Goal: Check status: Check status

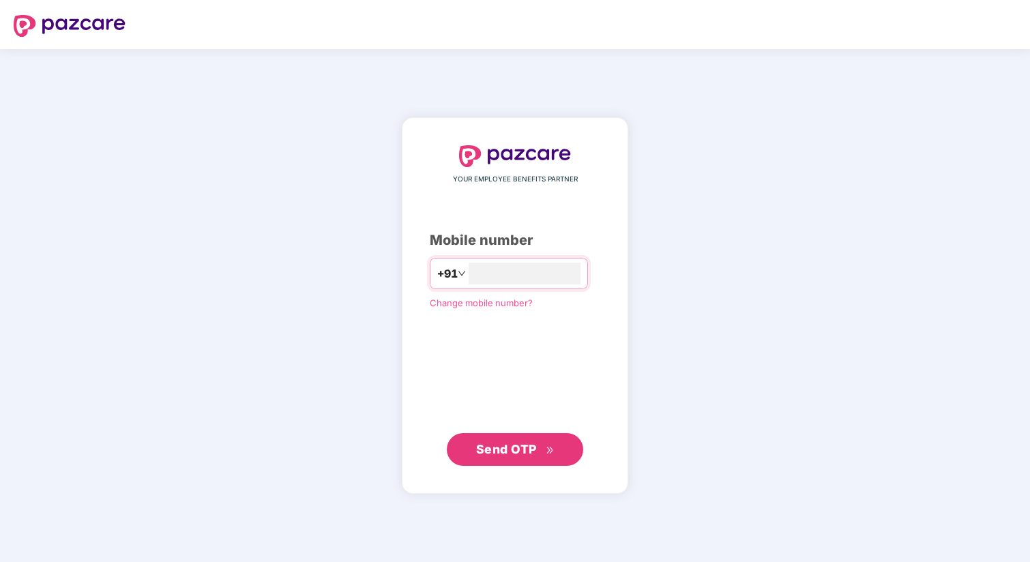
type input "**********"
click at [488, 447] on span "Send OTP" at bounding box center [506, 449] width 61 height 14
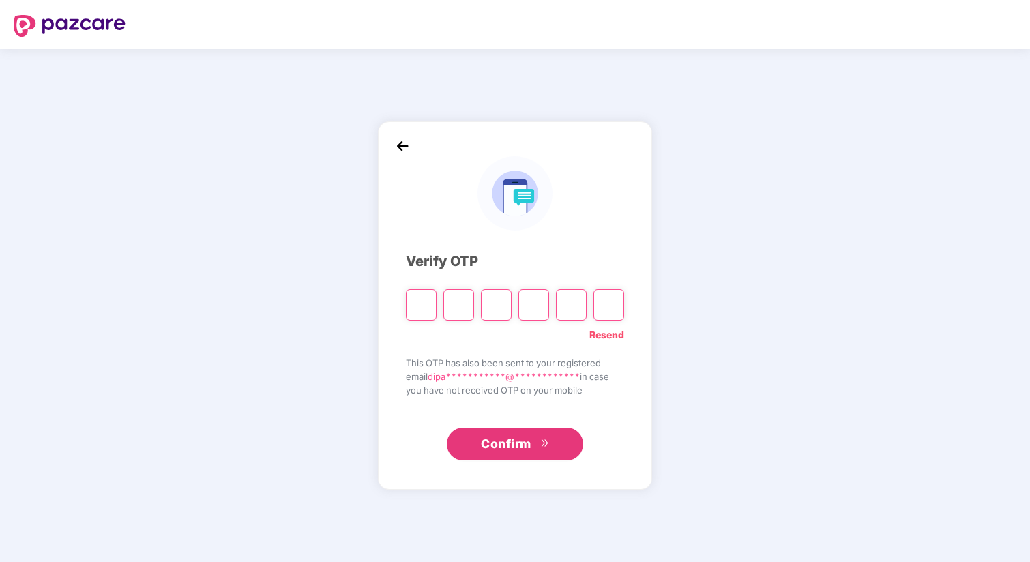
paste input "*"
type input "*"
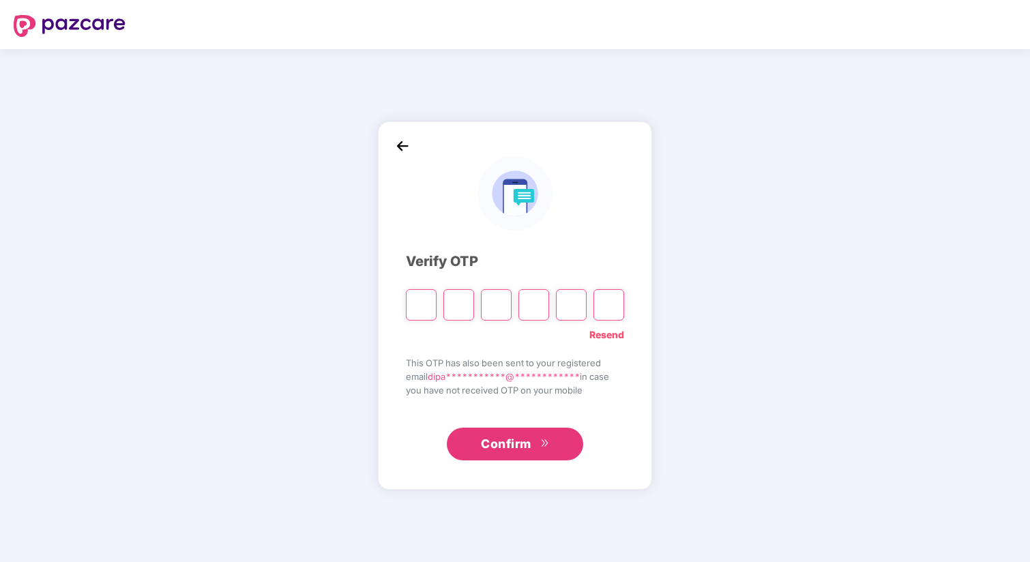
type input "*"
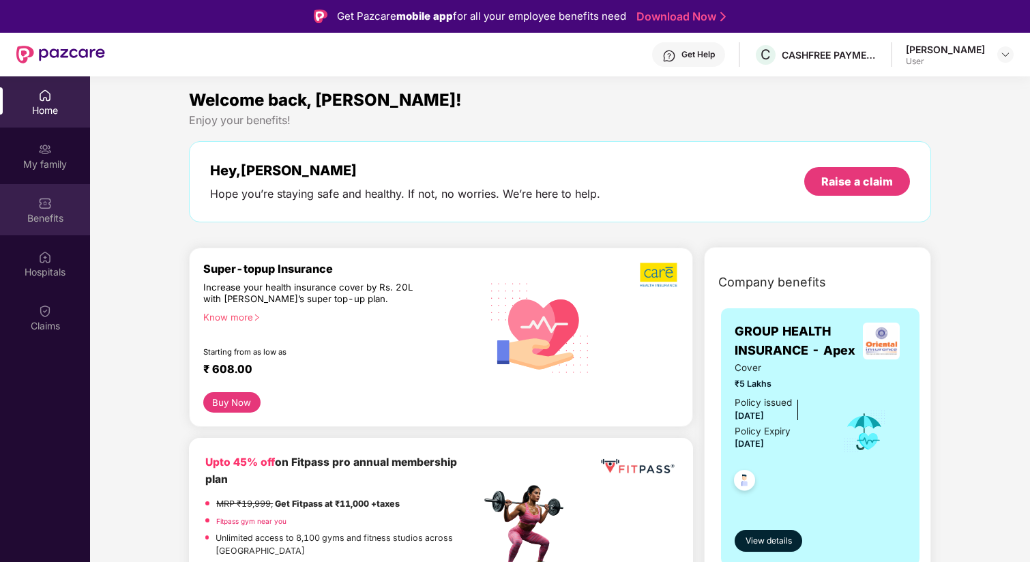
click at [35, 213] on div "Benefits" at bounding box center [45, 218] width 90 height 14
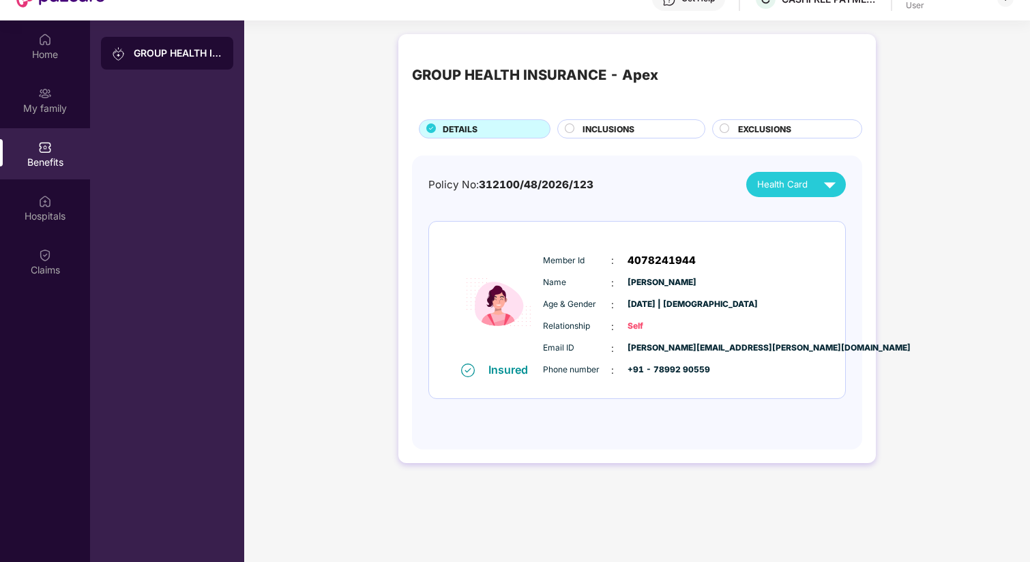
scroll to position [76, 0]
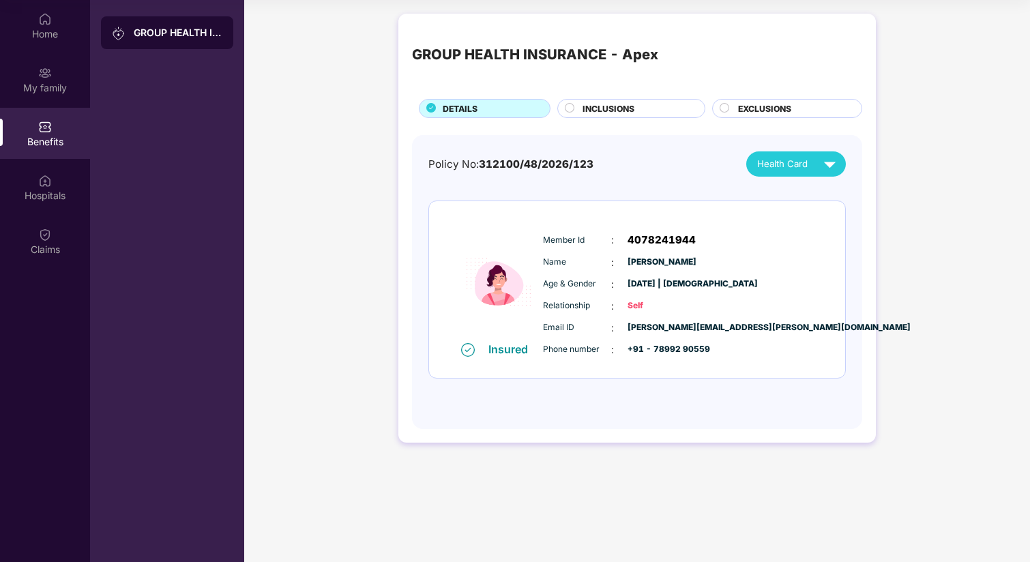
click at [606, 111] on span "INCLUSIONS" at bounding box center [608, 108] width 52 height 13
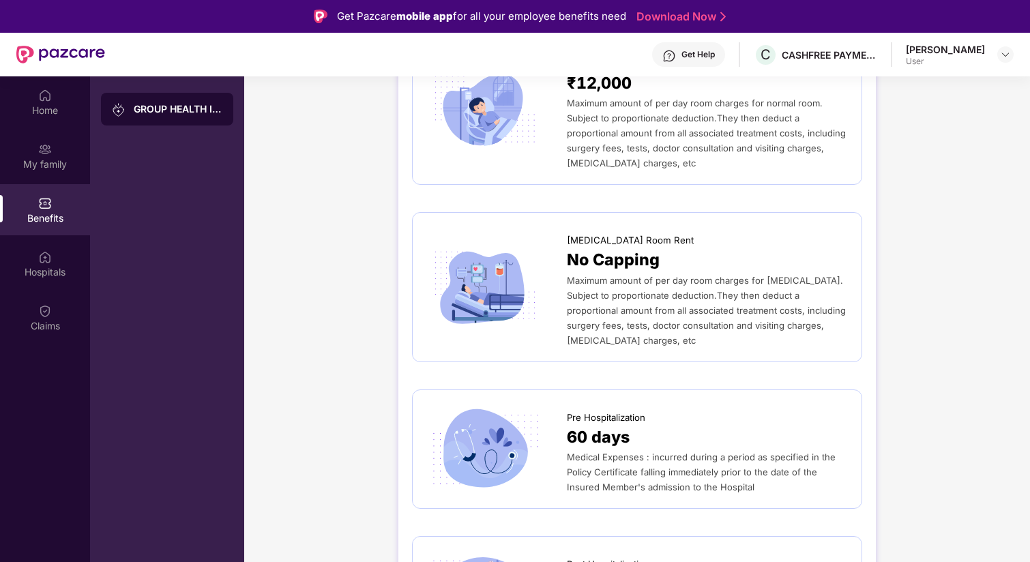
scroll to position [0, 0]
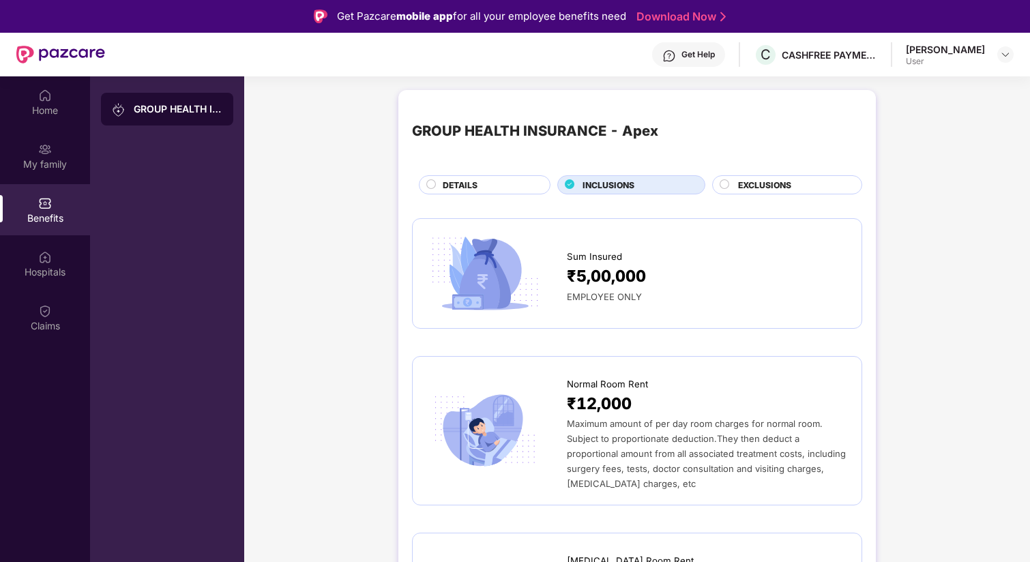
click at [463, 188] on span "DETAILS" at bounding box center [460, 185] width 35 height 13
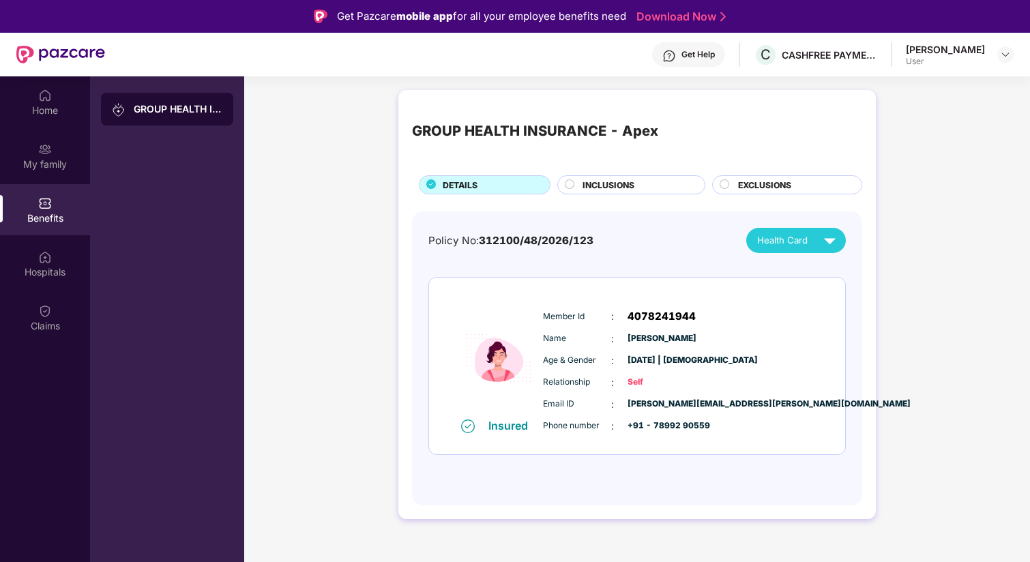
click at [546, 338] on span "Name" at bounding box center [577, 338] width 68 height 13
click at [790, 235] on span "Health Card" at bounding box center [782, 240] width 50 height 14
click at [580, 246] on span "312100/48/2026/123" at bounding box center [536, 240] width 115 height 13
click at [46, 105] on div "Home" at bounding box center [45, 111] width 90 height 14
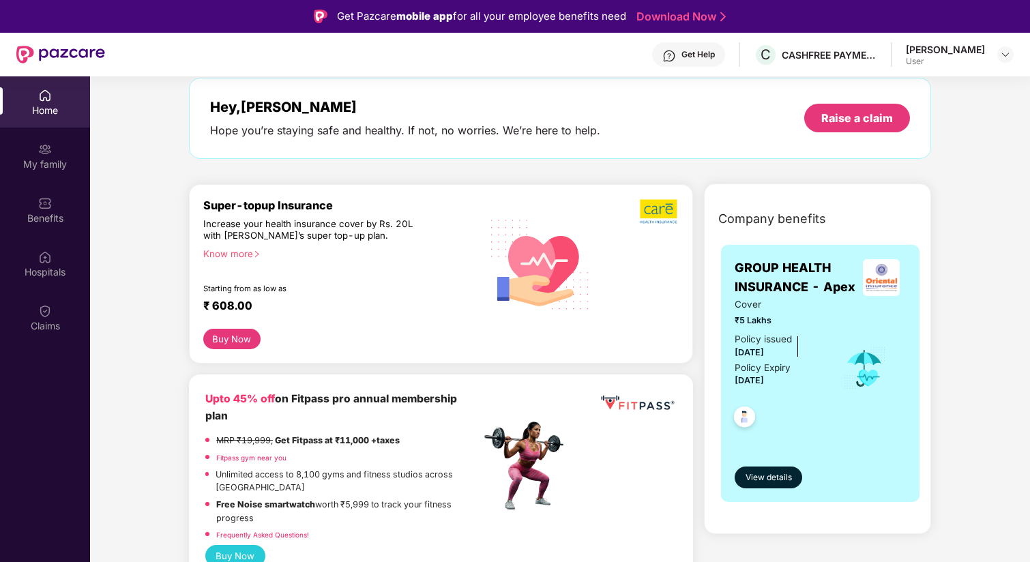
scroll to position [80, 0]
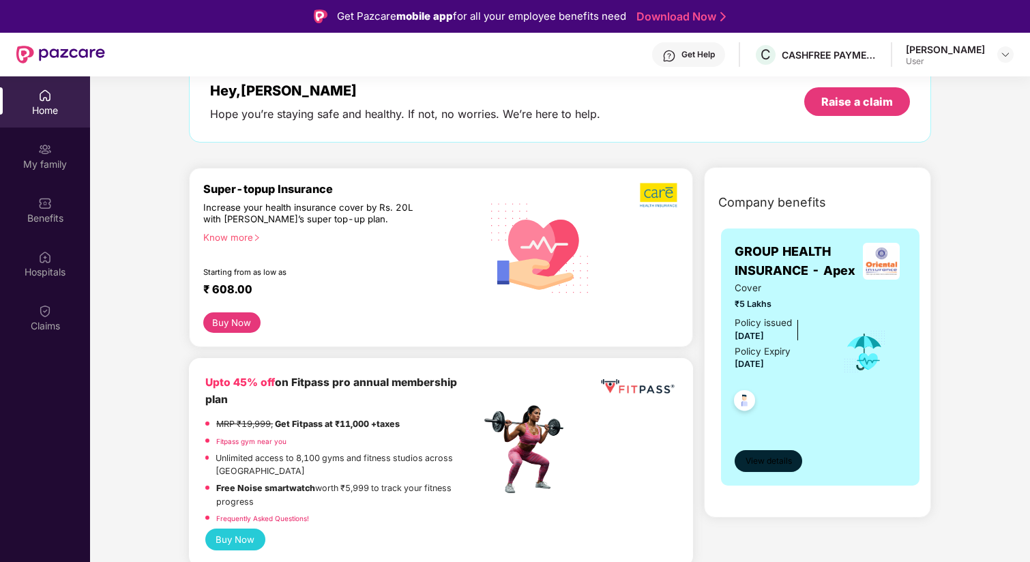
click at [766, 461] on span "View details" at bounding box center [768, 461] width 46 height 13
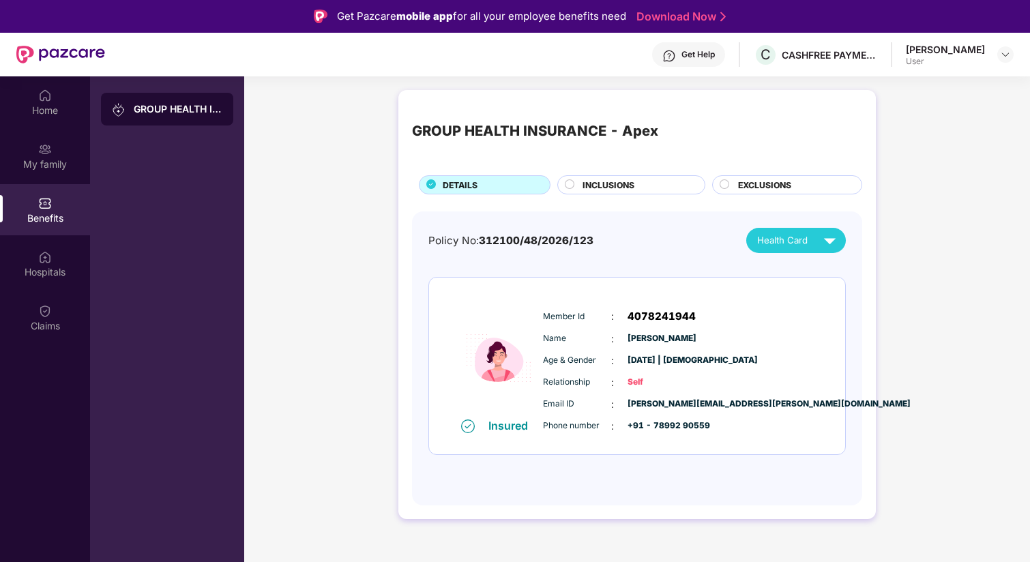
click at [567, 338] on span "Name" at bounding box center [577, 338] width 68 height 13
click at [209, 113] on div "GROUP HEALTH INSURANCE - Apex" at bounding box center [178, 109] width 89 height 14
click at [1000, 56] on img at bounding box center [1005, 54] width 11 height 11
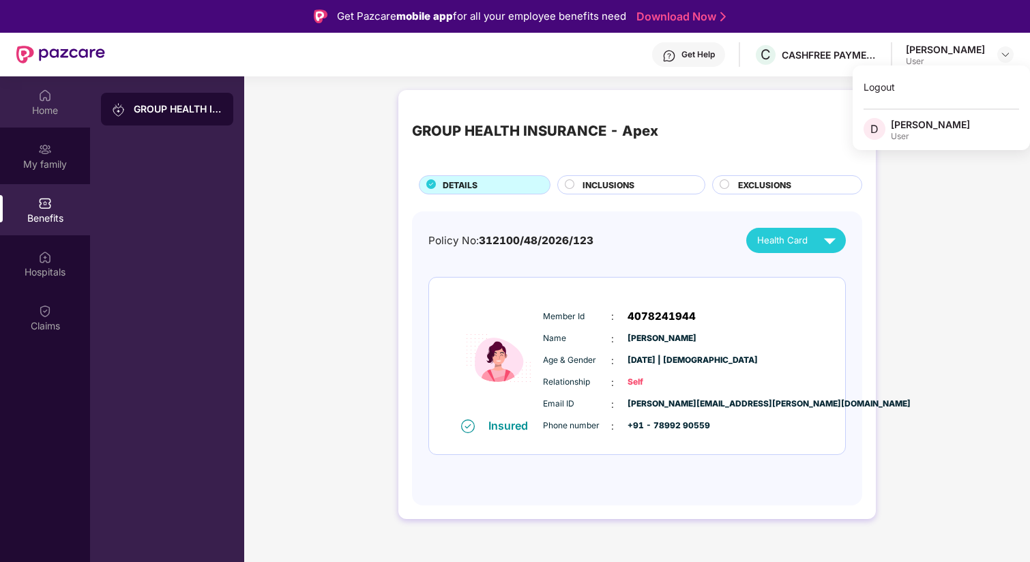
click at [48, 104] on div "Home" at bounding box center [45, 111] width 90 height 14
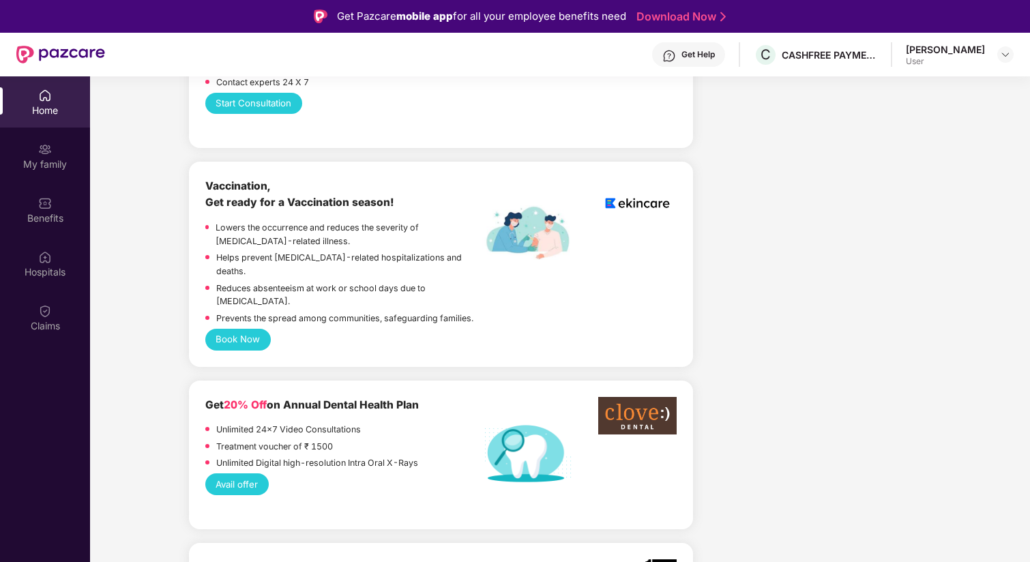
scroll to position [836, 0]
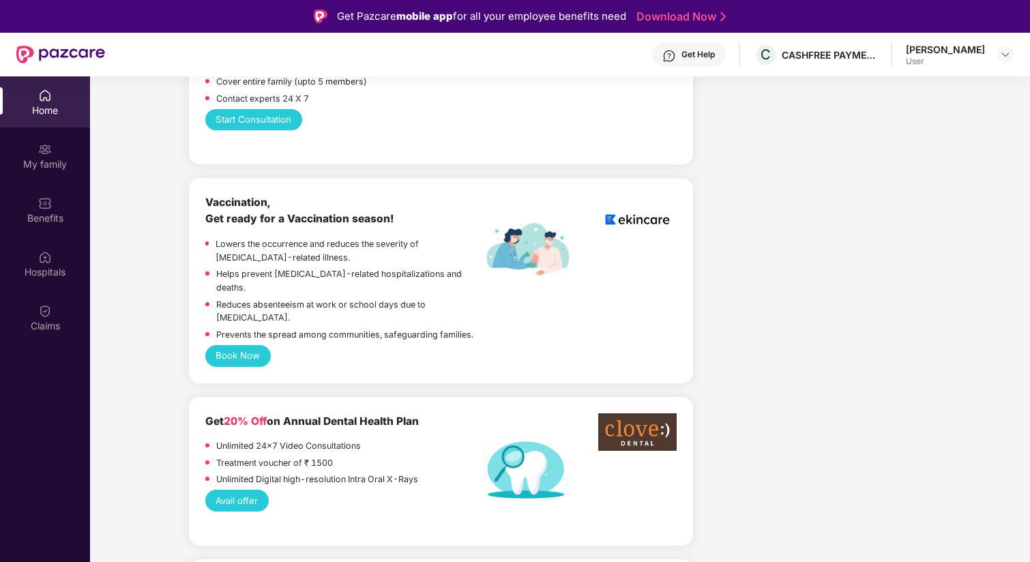
click at [229, 345] on button "Book Now" at bounding box center [237, 356] width 65 height 22
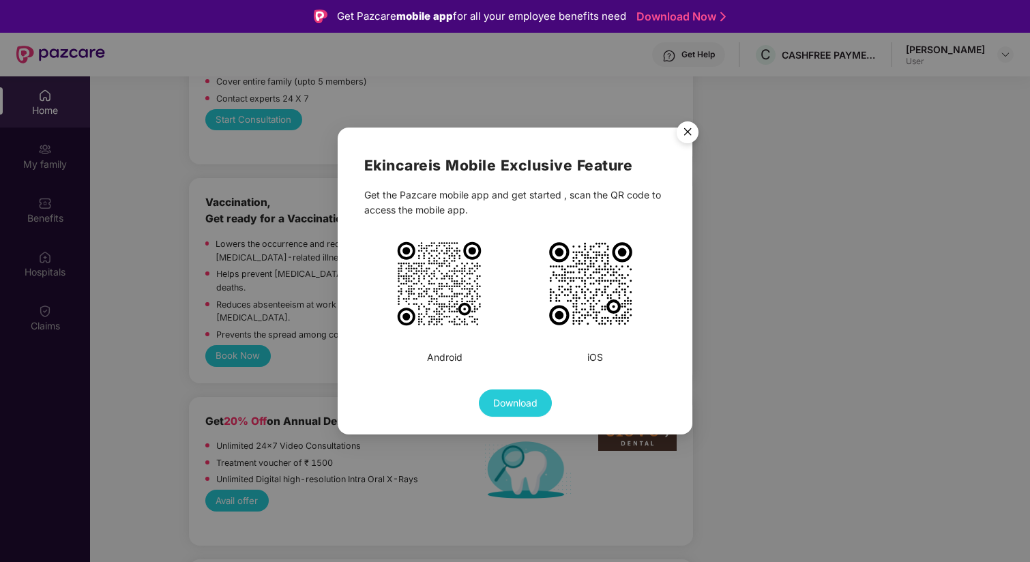
click at [689, 125] on img "Close" at bounding box center [687, 134] width 38 height 38
